Goal: Navigation & Orientation: Find specific page/section

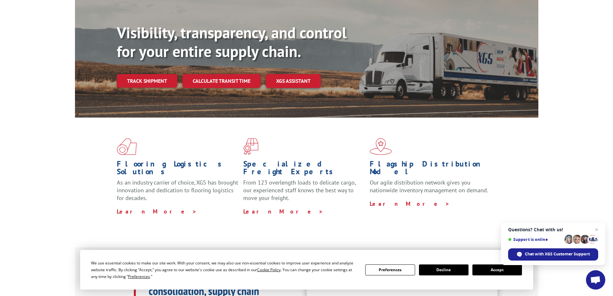
scroll to position [64, 0]
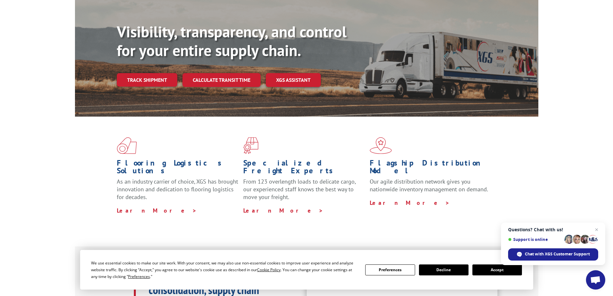
click at [495, 267] on button "Accept" at bounding box center [498, 269] width 50 height 11
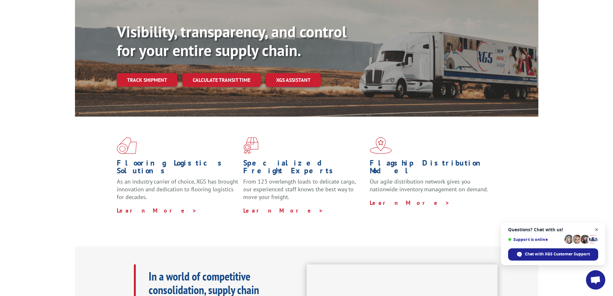
click at [598, 229] on span "Close chat" at bounding box center [597, 230] width 8 height 8
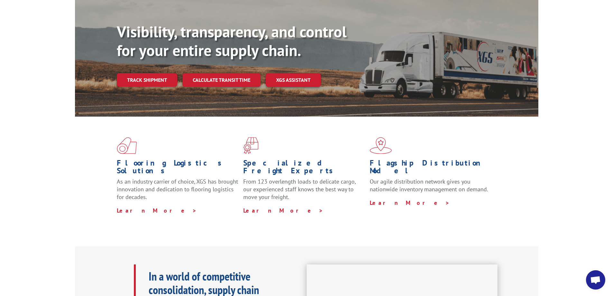
scroll to position [32, 0]
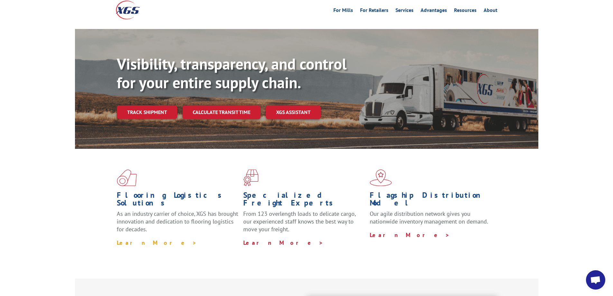
click at [137, 239] on link "Learn More >" at bounding box center [157, 242] width 80 height 7
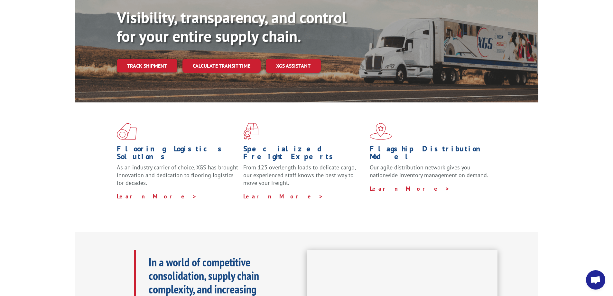
scroll to position [0, 0]
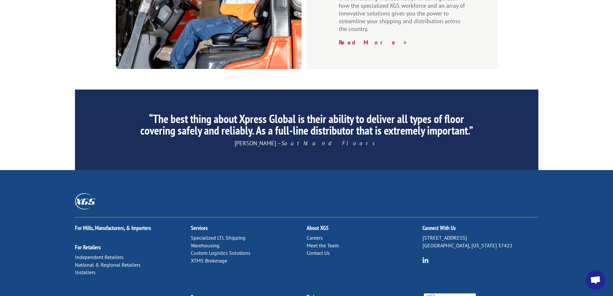
scroll to position [979, 0]
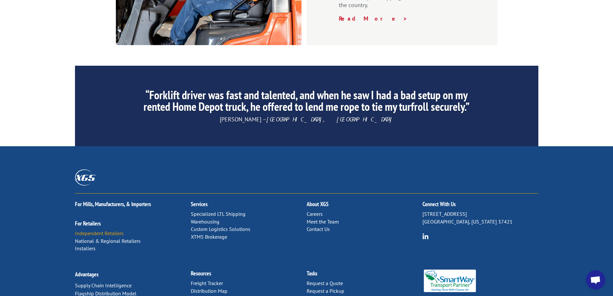
click at [110, 230] on link "Independent Retailers" at bounding box center [99, 233] width 49 height 6
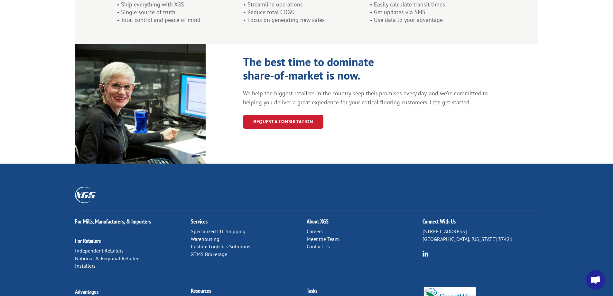
scroll to position [677, 0]
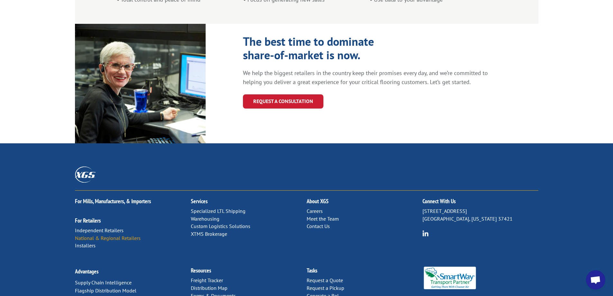
click at [118, 235] on link "National & Regional Retailers" at bounding box center [108, 238] width 66 height 6
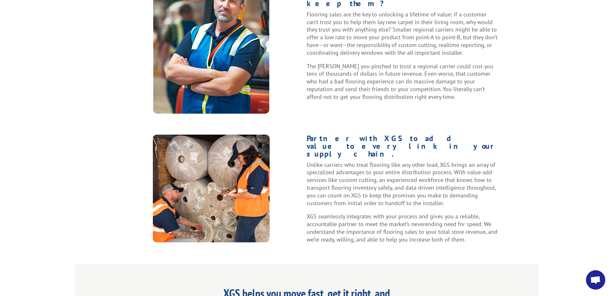
scroll to position [290, 0]
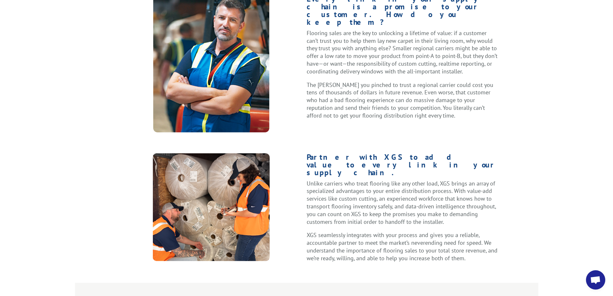
click at [593, 116] on div "Every link in your supply chain is a promise to your customer. How do you keep …" at bounding box center [306, 128] width 613 height 267
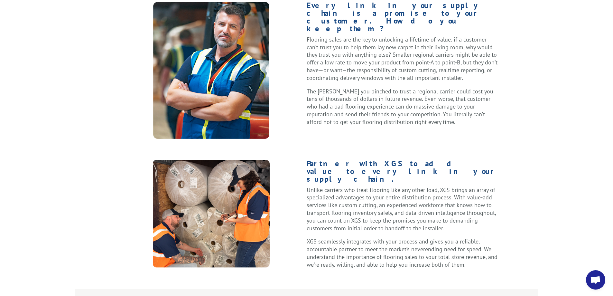
scroll to position [216, 0]
